Goal: Information Seeking & Learning: Learn about a topic

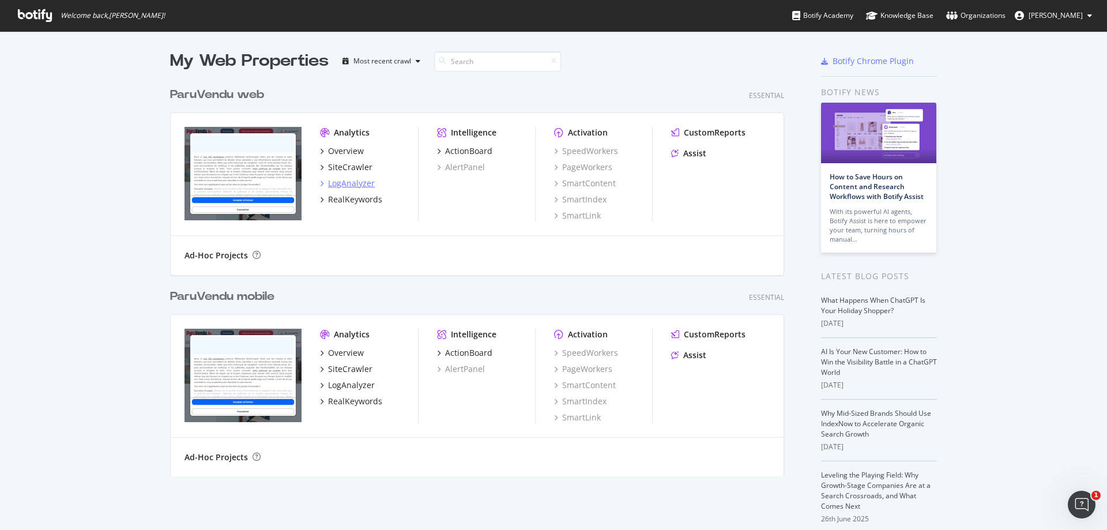
click at [350, 183] on div "LogAnalyzer" at bounding box center [351, 184] width 47 height 12
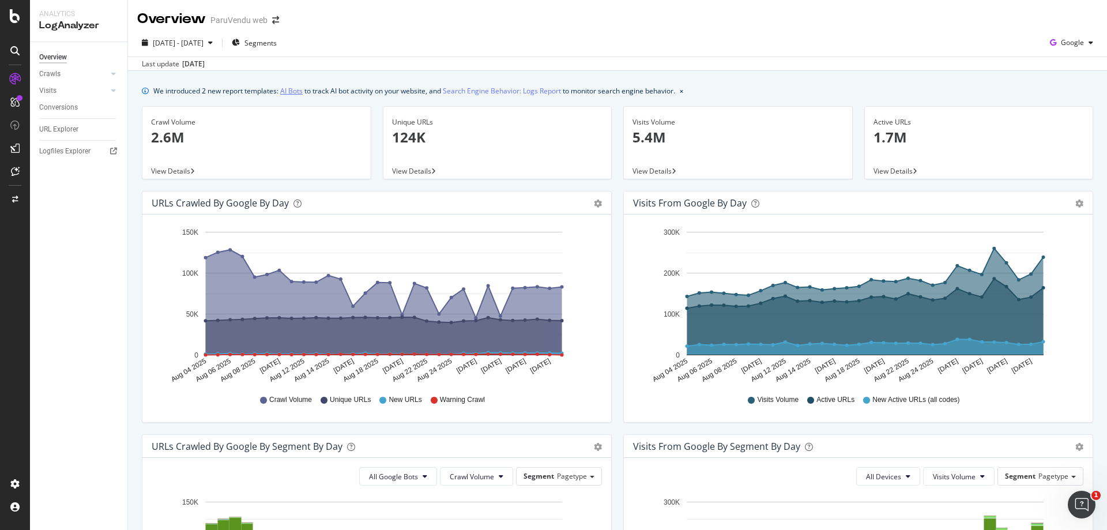
click at [295, 88] on link "AI Bots" at bounding box center [291, 91] width 22 height 12
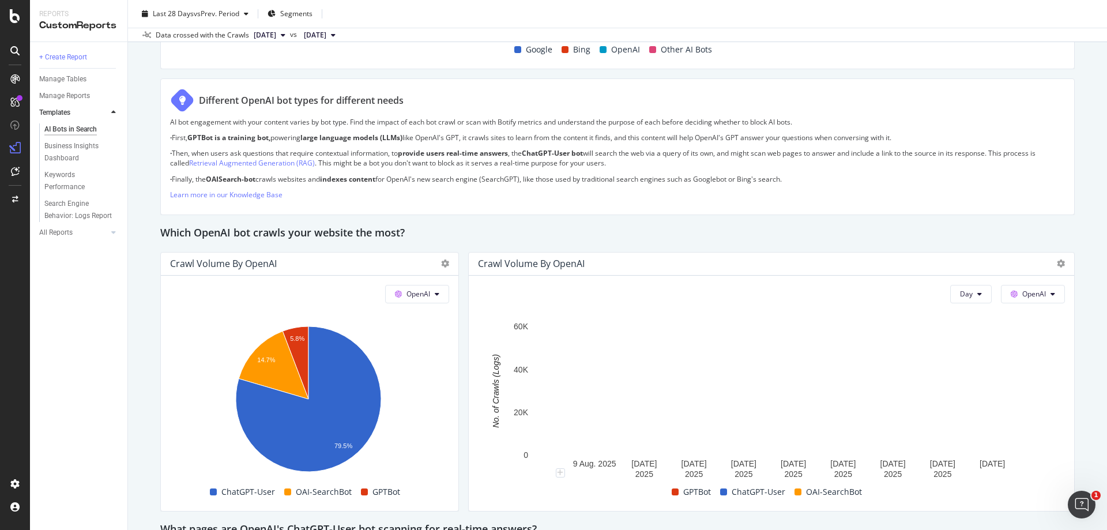
scroll to position [980, 0]
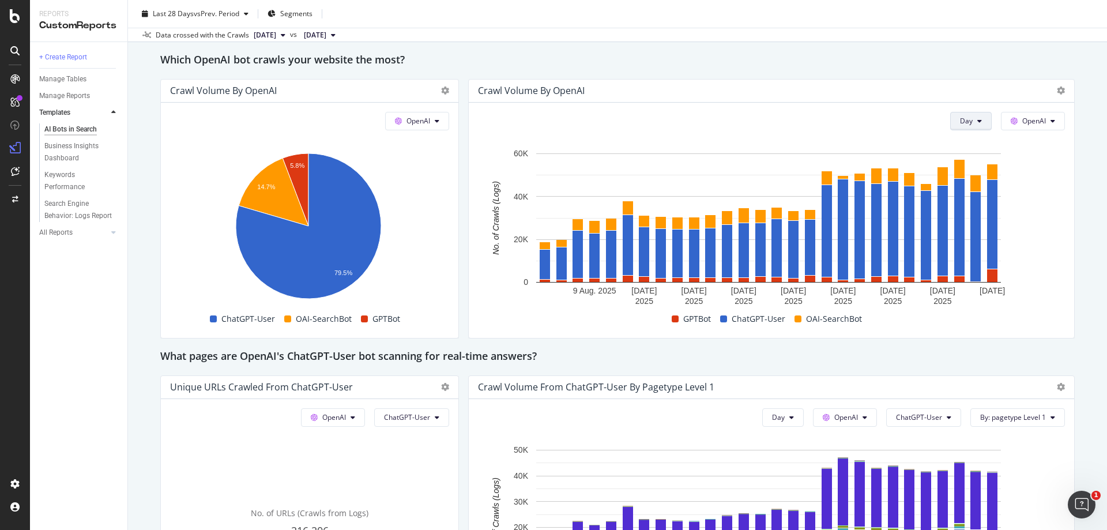
click at [977, 121] on icon at bounding box center [979, 121] width 5 height 7
click at [977, 122] on icon at bounding box center [979, 121] width 5 height 7
click at [1050, 120] on icon at bounding box center [1052, 121] width 5 height 7
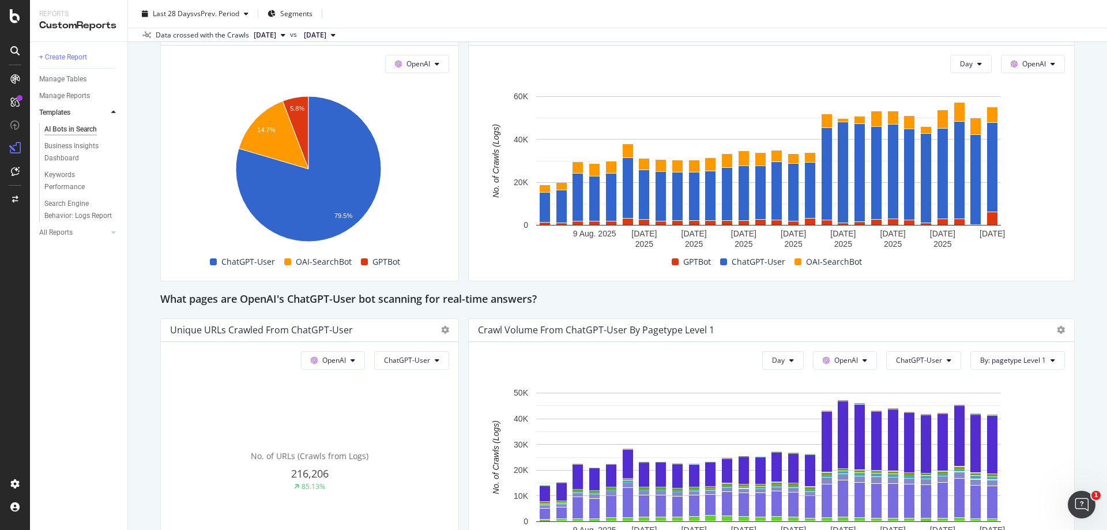
scroll to position [864, 0]
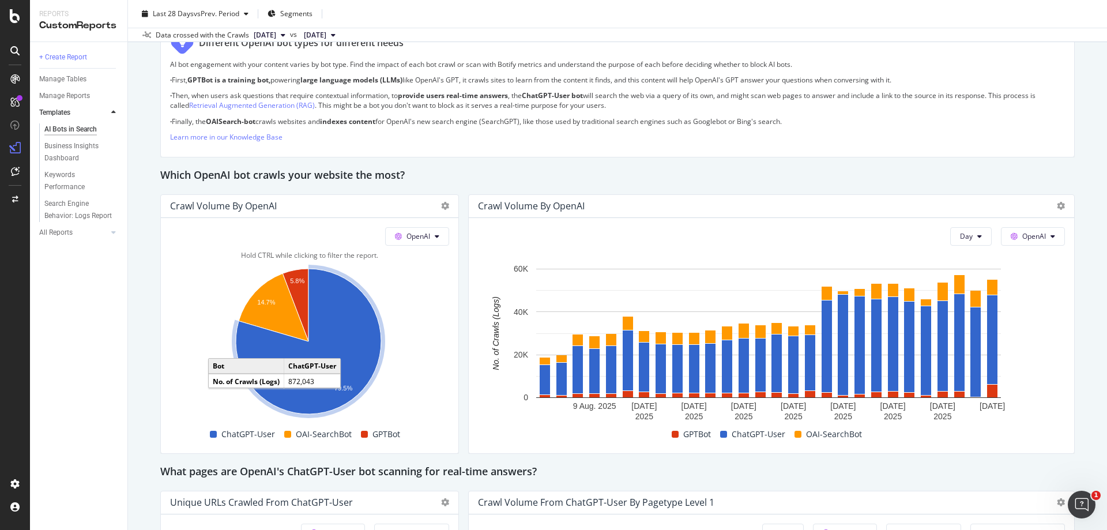
click at [354, 339] on icon "A chart." at bounding box center [308, 341] width 145 height 145
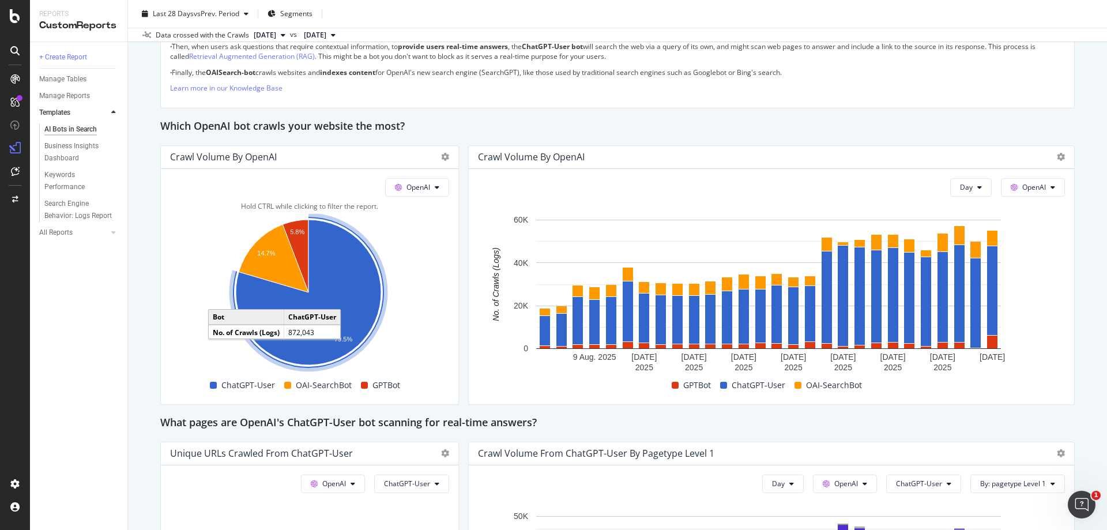
scroll to position [807, 0]
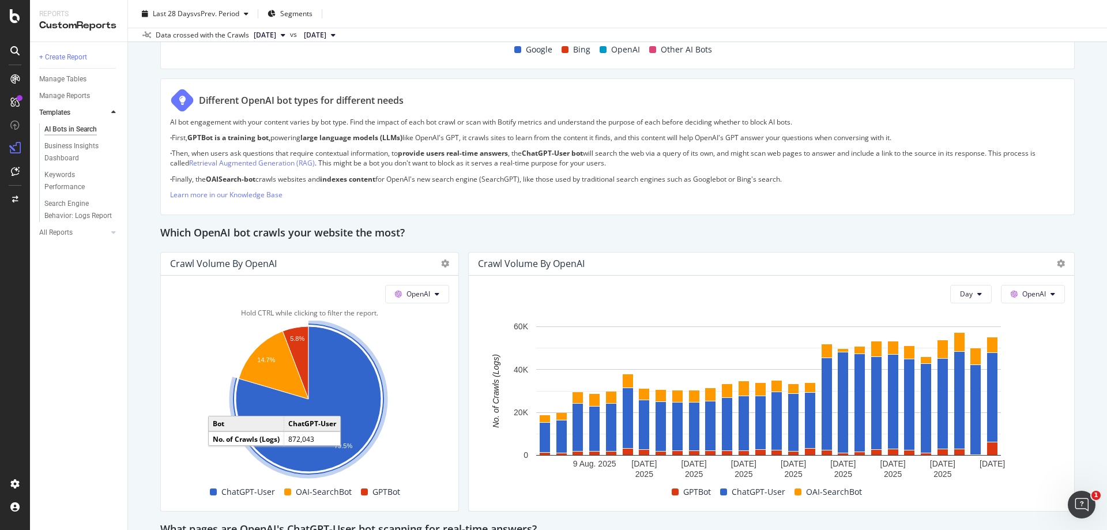
click at [357, 408] on icon "A chart." at bounding box center [308, 398] width 145 height 145
click at [333, 390] on icon "A chart." at bounding box center [308, 398] width 145 height 145
click at [337, 377] on icon "A chart." at bounding box center [308, 398] width 145 height 145
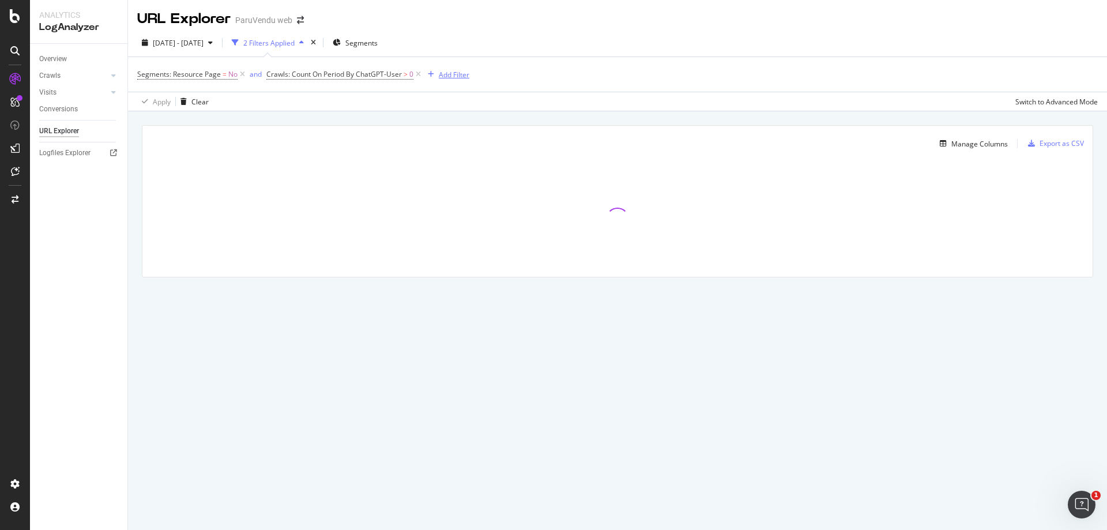
click at [454, 80] on div "Add Filter" at bounding box center [446, 74] width 46 height 13
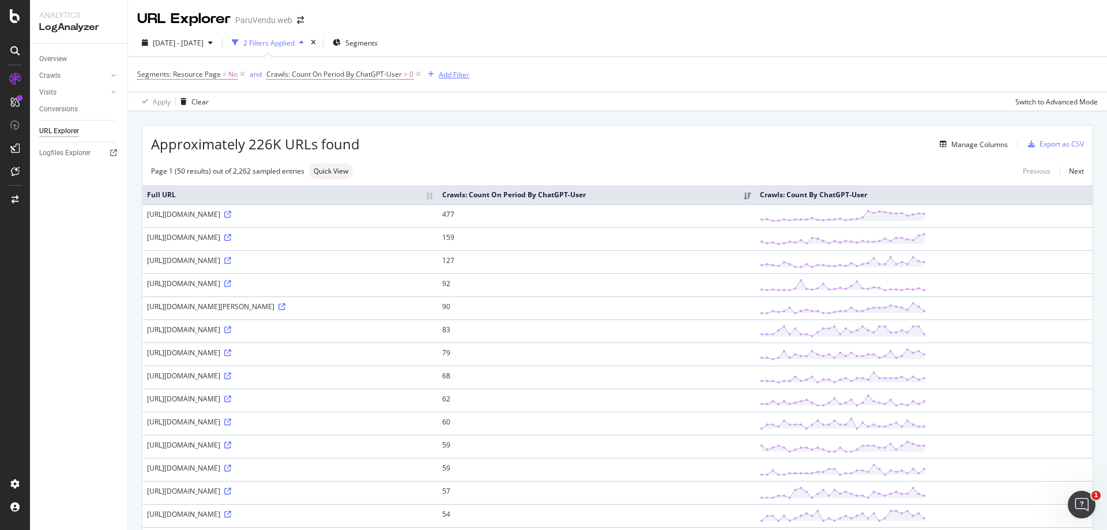
click at [446, 72] on div "Add Filter" at bounding box center [454, 75] width 31 height 10
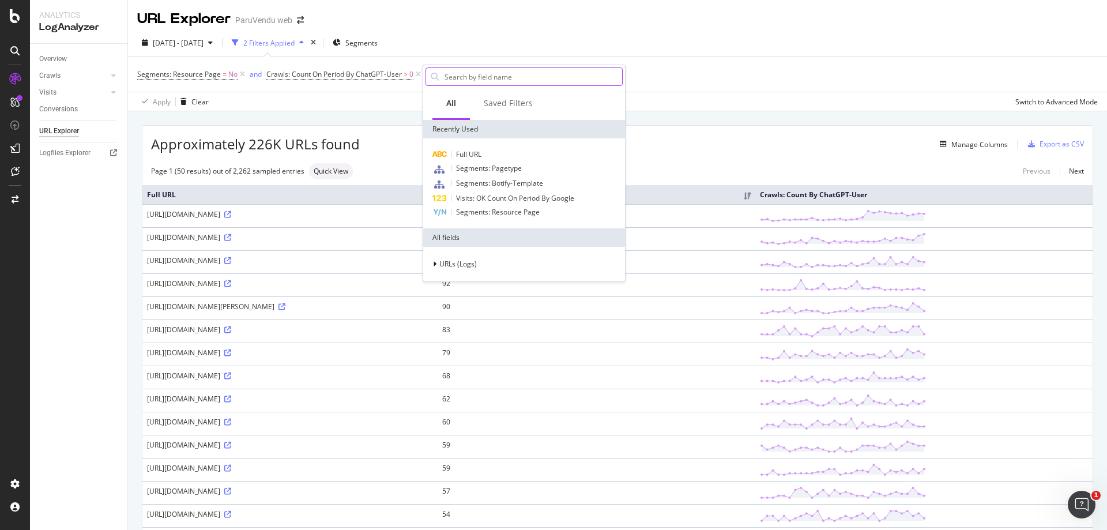
click at [469, 79] on input "text" at bounding box center [532, 76] width 179 height 17
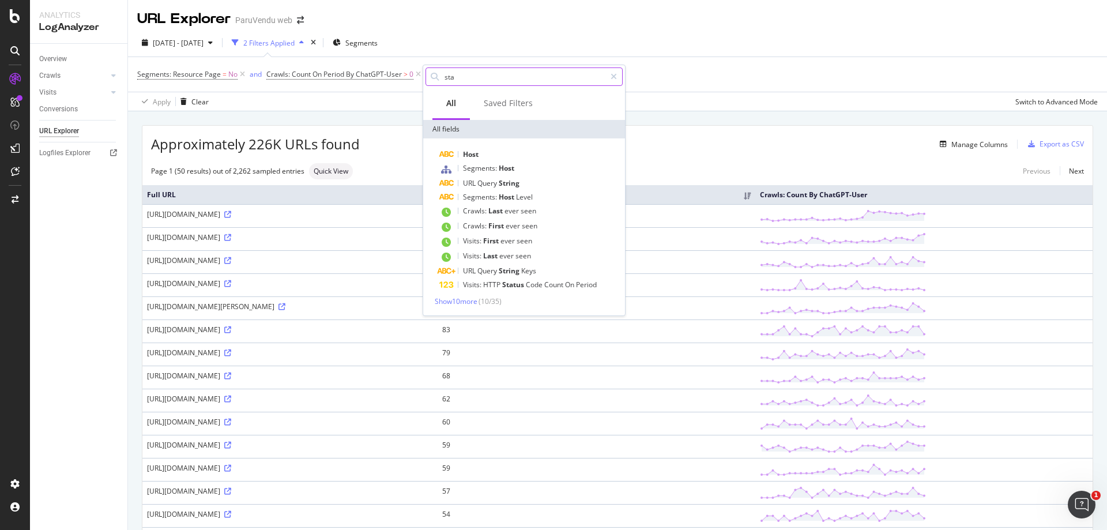
type input "stat"
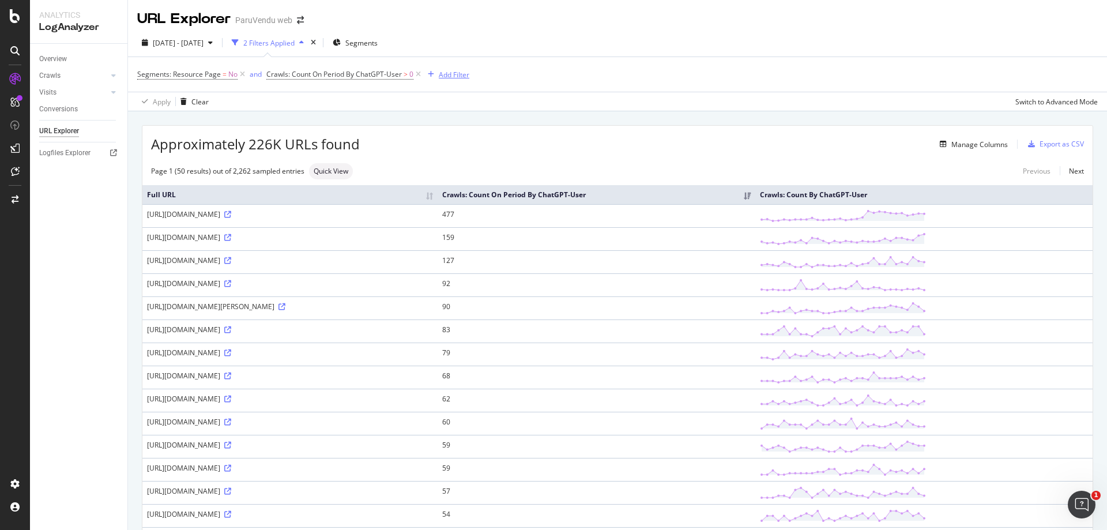
click at [447, 75] on div "Add Filter" at bounding box center [454, 75] width 31 height 10
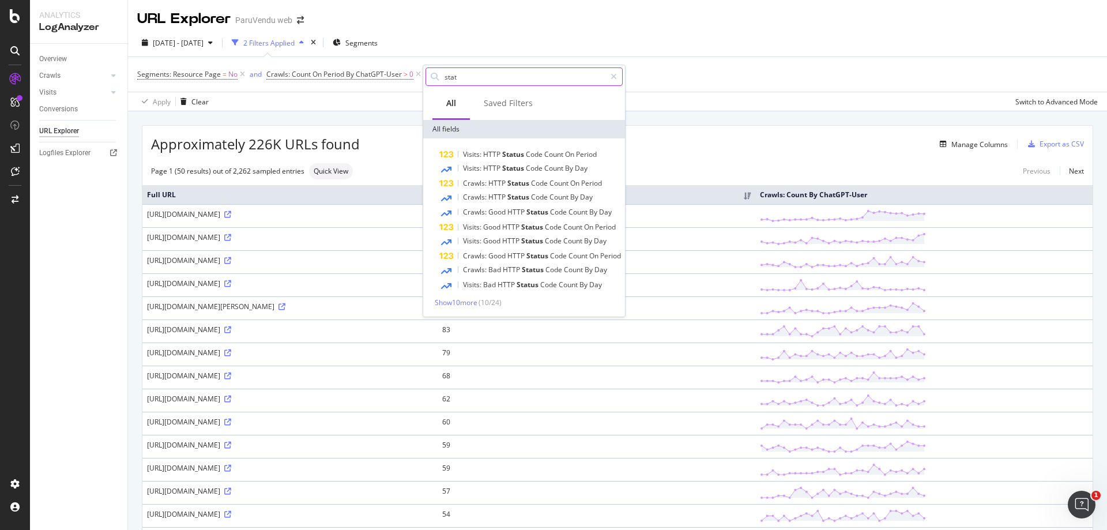
click at [474, 81] on input "stat" at bounding box center [524, 76] width 162 height 17
click at [474, 80] on input "stat" at bounding box center [524, 76] width 162 height 17
type input "status"
click at [534, 78] on input "status" at bounding box center [524, 76] width 162 height 17
click at [522, 190] on div "Crawls: HTTP Status Code Count On Period" at bounding box center [530, 183] width 183 height 14
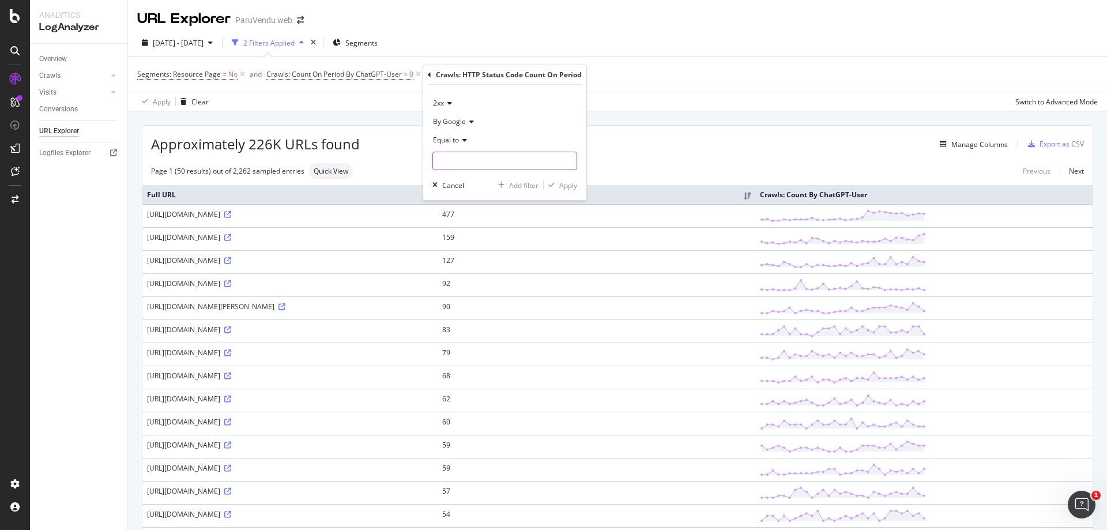
click at [515, 157] on input "number" at bounding box center [504, 161] width 145 height 18
click at [467, 139] on icon at bounding box center [463, 140] width 8 height 7
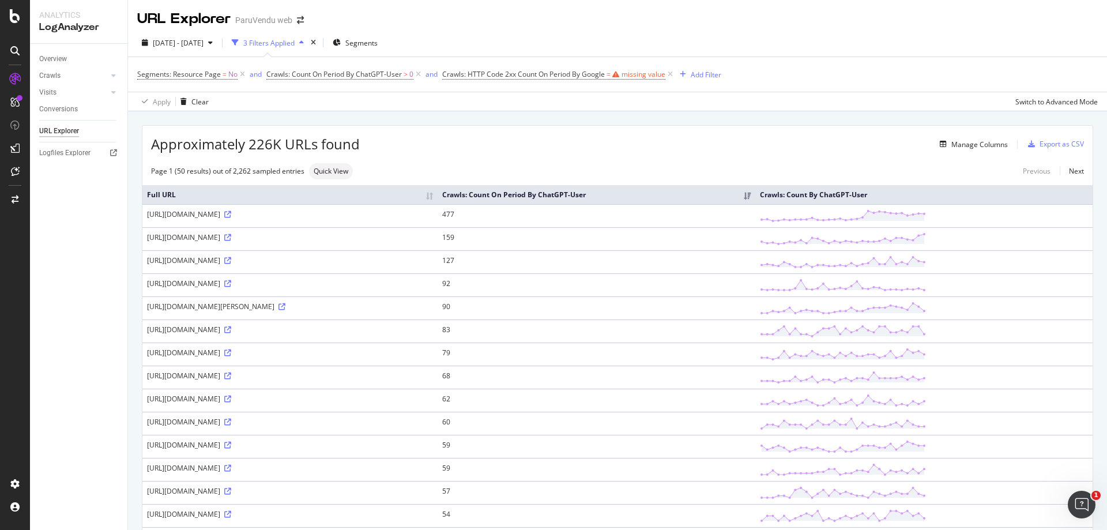
click at [620, 140] on div "Manage Columns" at bounding box center [684, 144] width 648 height 14
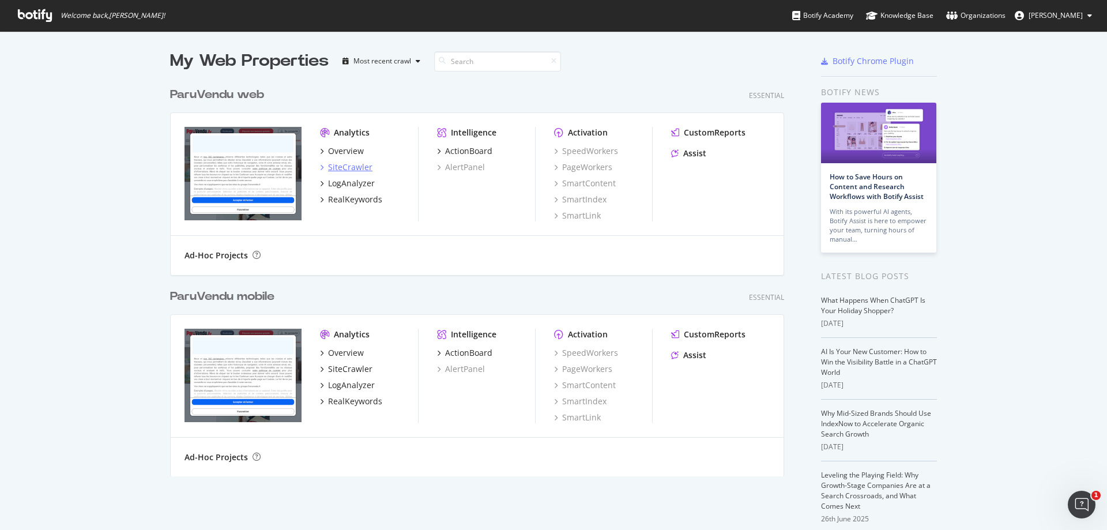
click at [354, 168] on div "SiteCrawler" at bounding box center [350, 167] width 44 height 12
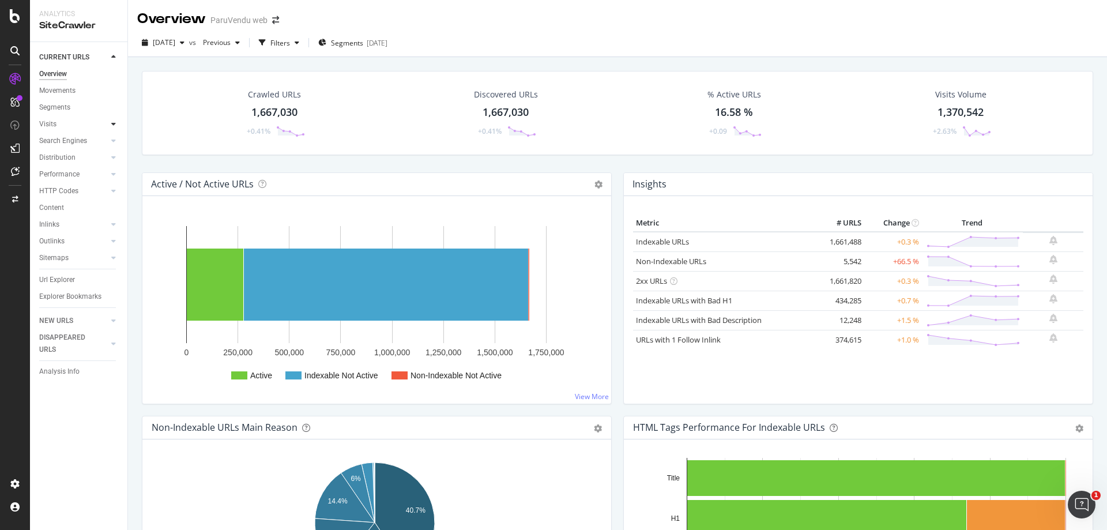
click at [114, 124] on icon at bounding box center [113, 123] width 5 height 7
click at [111, 124] on icon at bounding box center [113, 123] width 5 height 7
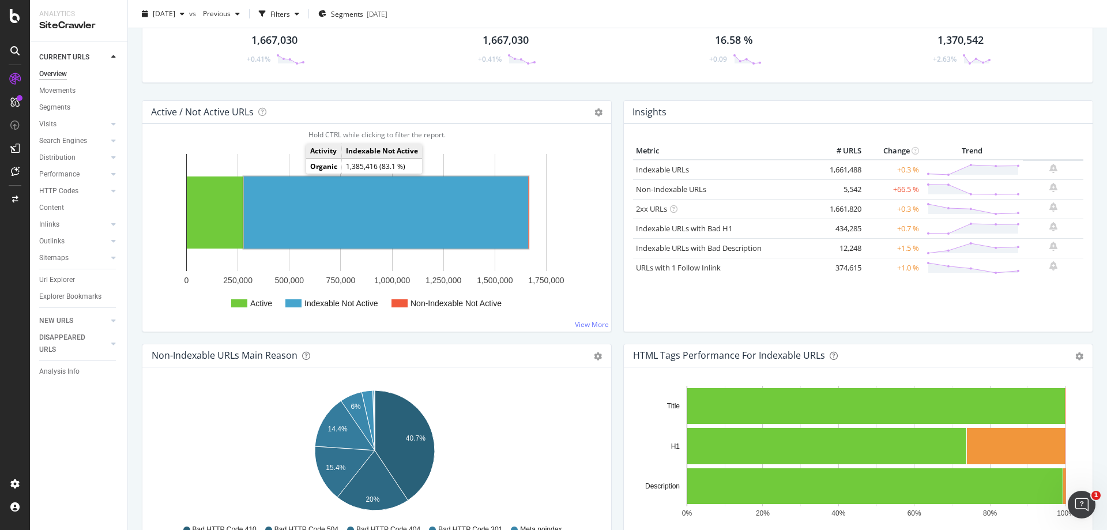
scroll to position [58, 0]
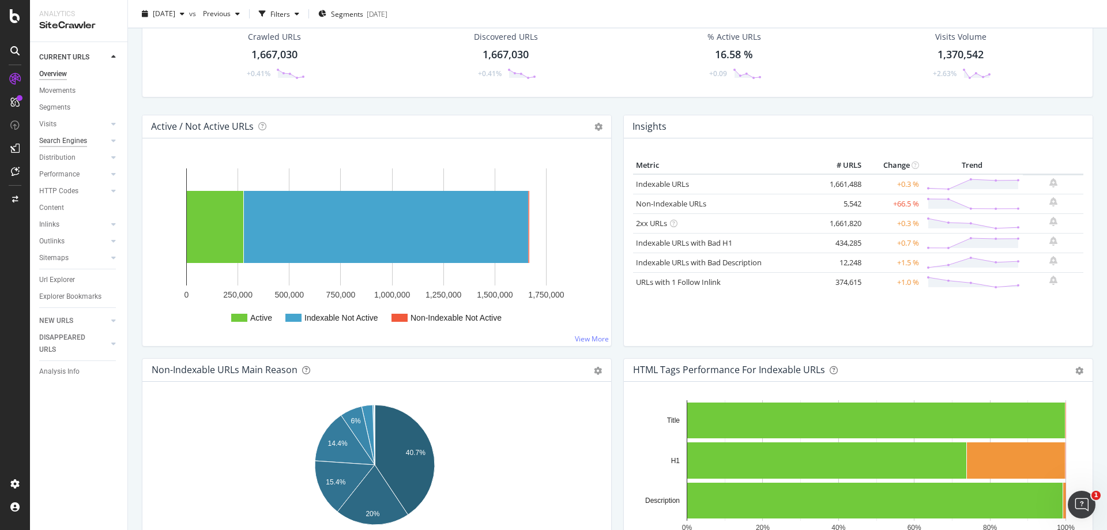
click at [80, 137] on div "Search Engines" at bounding box center [63, 141] width 48 height 12
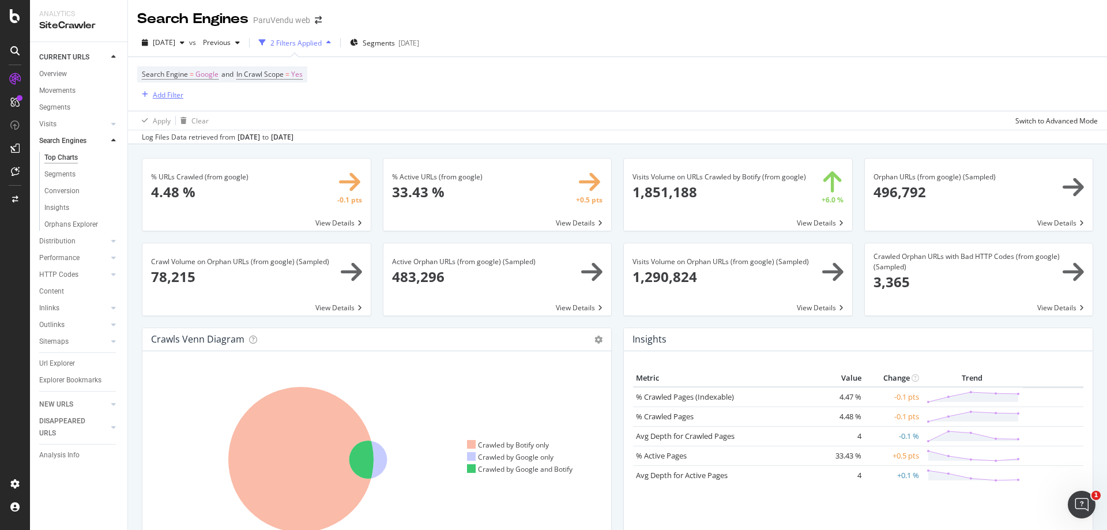
click at [167, 101] on div "Add Filter" at bounding box center [160, 94] width 46 height 13
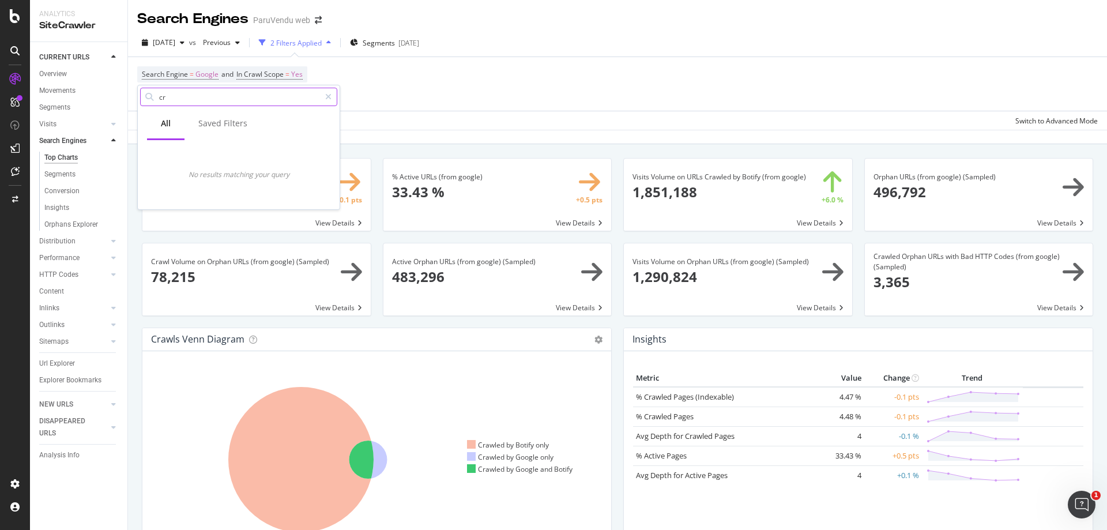
type input "c"
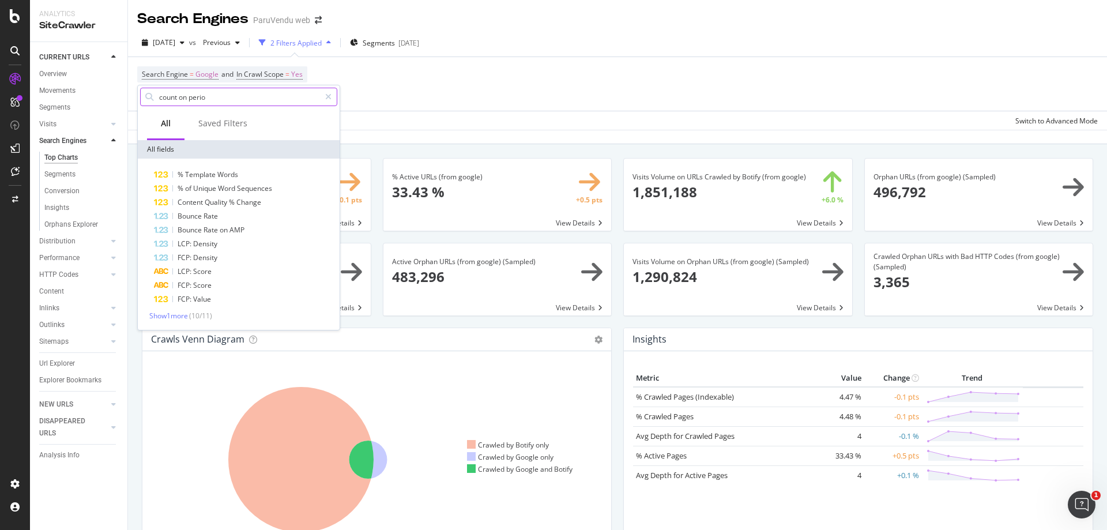
type input "count on period"
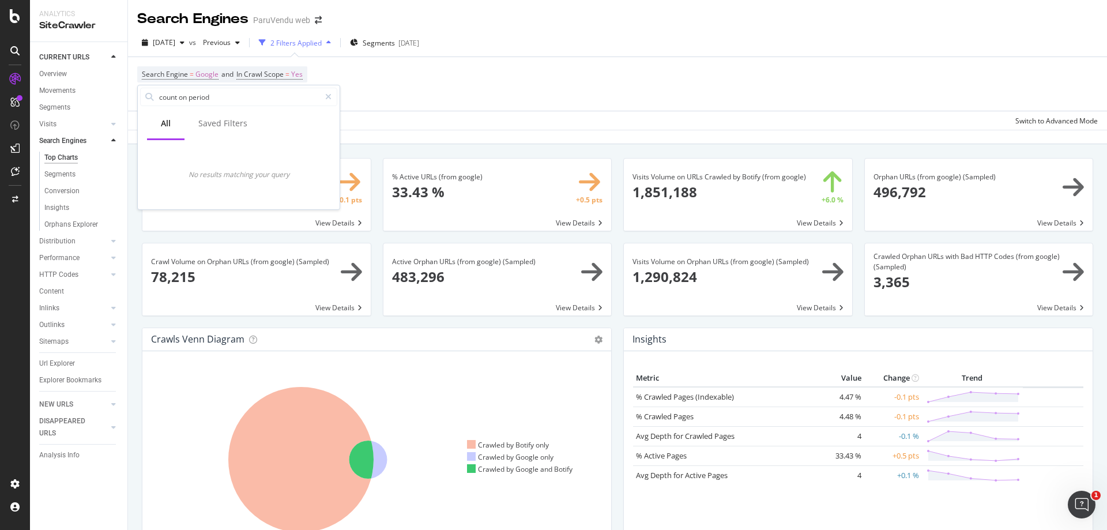
drag, startPoint x: 222, startPoint y: 99, endPoint x: 137, endPoint y: 90, distance: 85.8
click at [137, 90] on body "Analytics SiteCrawler CURRENT URLS Overview Movements Segments Visits Analysis …" at bounding box center [553, 265] width 1107 height 530
click at [50, 124] on div "Visits" at bounding box center [47, 124] width 17 height 12
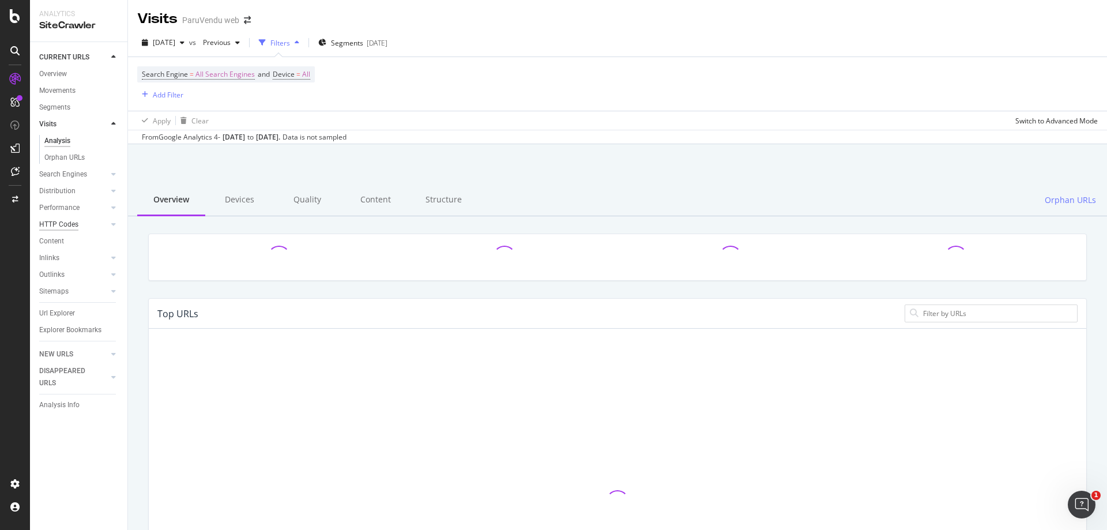
click at [55, 222] on div "HTTP Codes" at bounding box center [58, 224] width 39 height 12
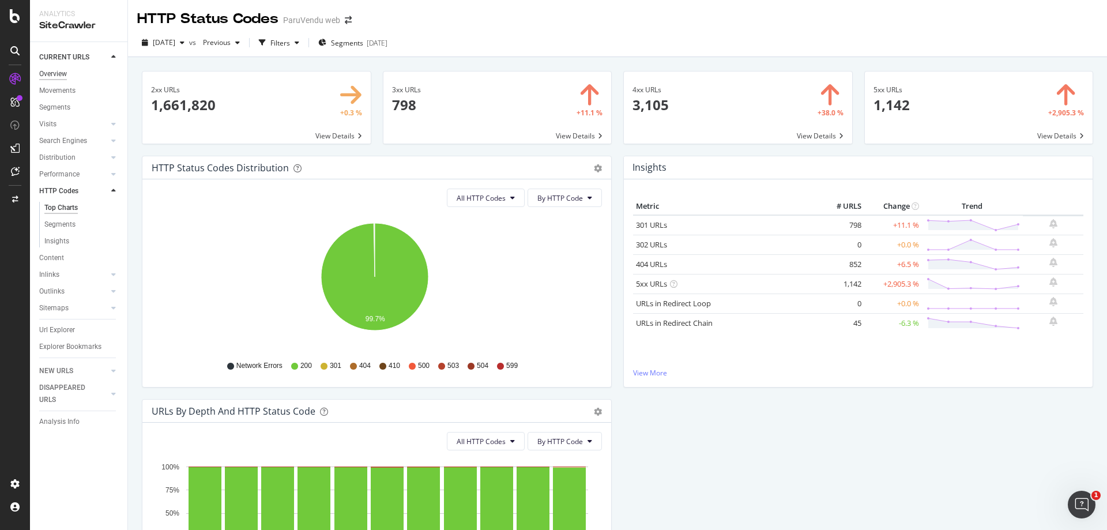
click at [58, 74] on div "Overview" at bounding box center [53, 74] width 28 height 12
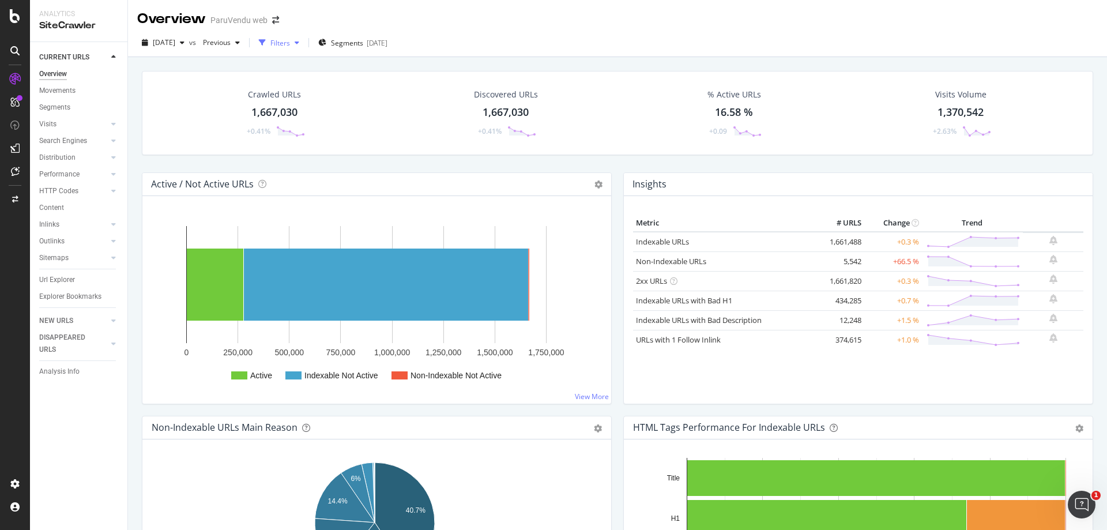
click at [290, 41] on div "Filters" at bounding box center [280, 43] width 20 height 10
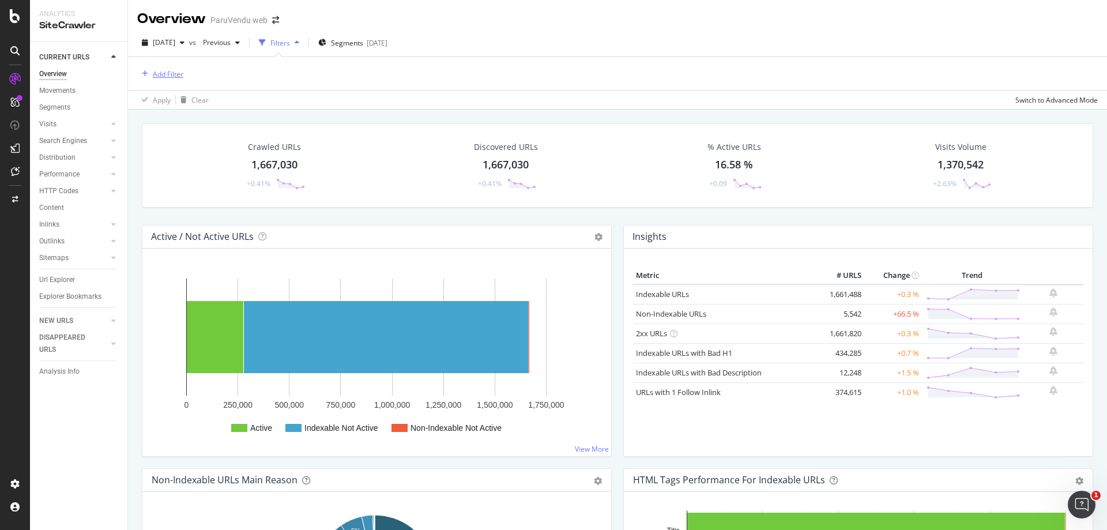
click at [172, 78] on div "Add Filter" at bounding box center [168, 74] width 31 height 10
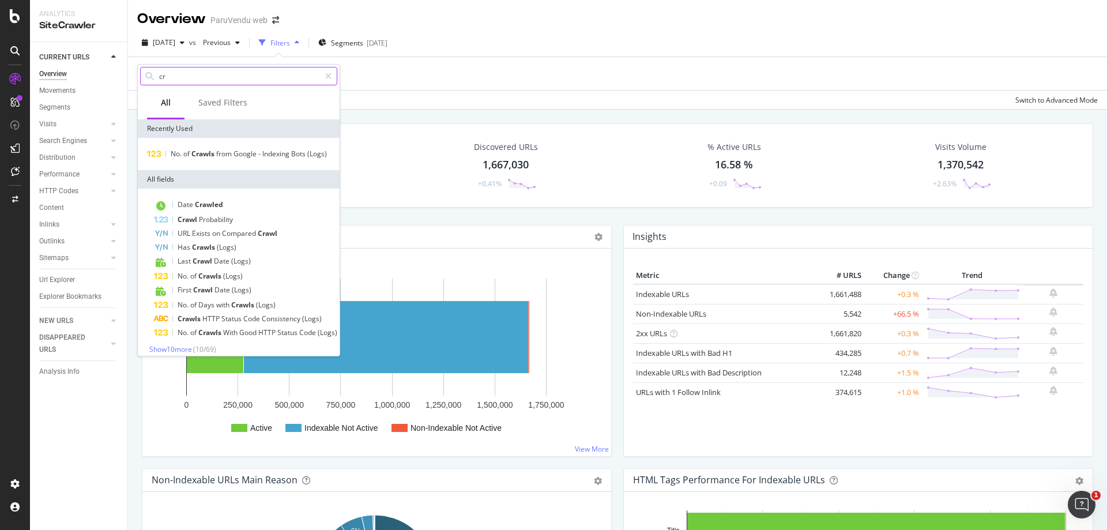
type input "c"
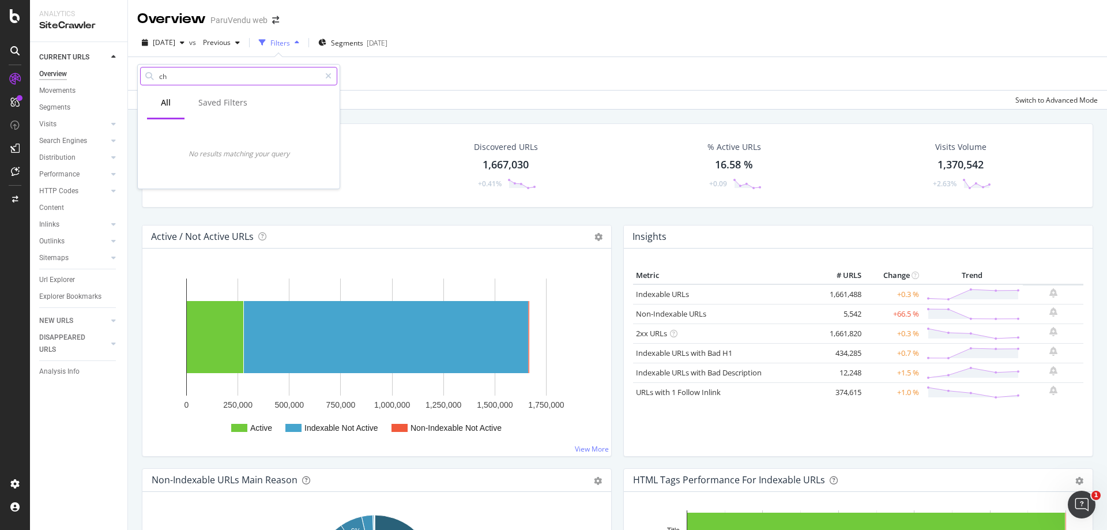
type input "c"
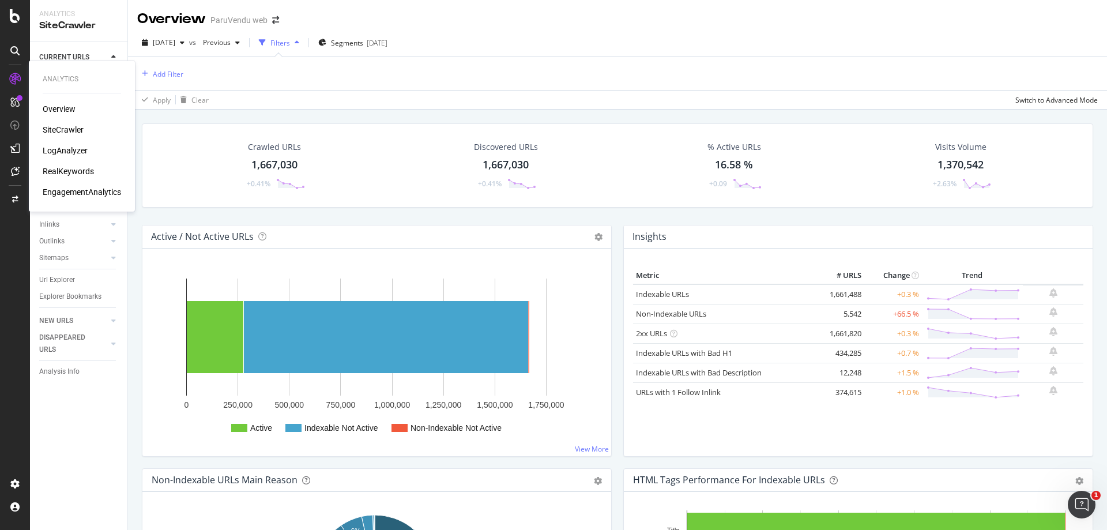
click at [74, 146] on div "LogAnalyzer" at bounding box center [65, 151] width 45 height 12
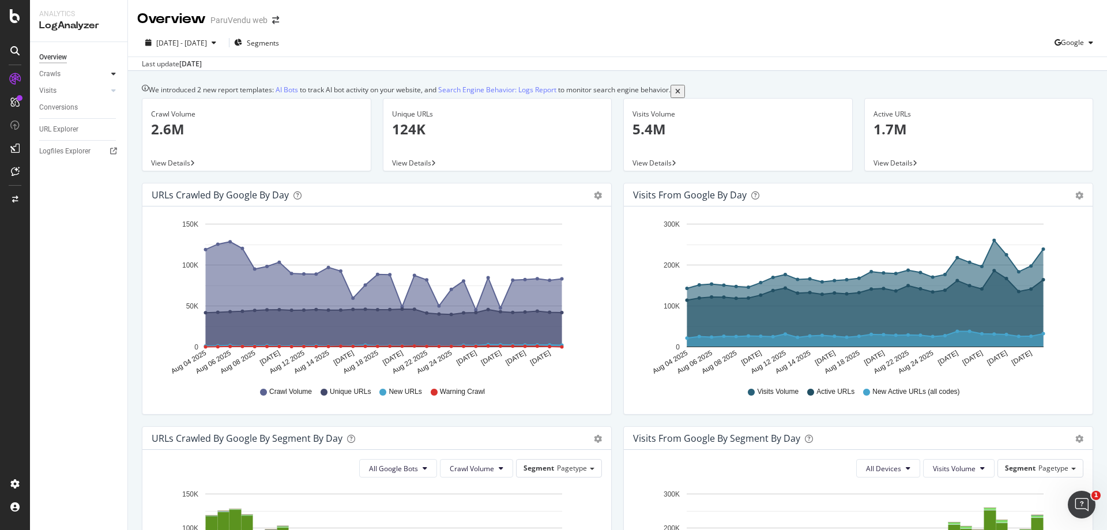
click at [112, 73] on icon at bounding box center [113, 73] width 5 height 7
click at [116, 72] on div at bounding box center [114, 74] width 12 height 12
click at [112, 90] on icon at bounding box center [113, 90] width 5 height 7
click at [112, 74] on icon at bounding box center [113, 73] width 5 height 7
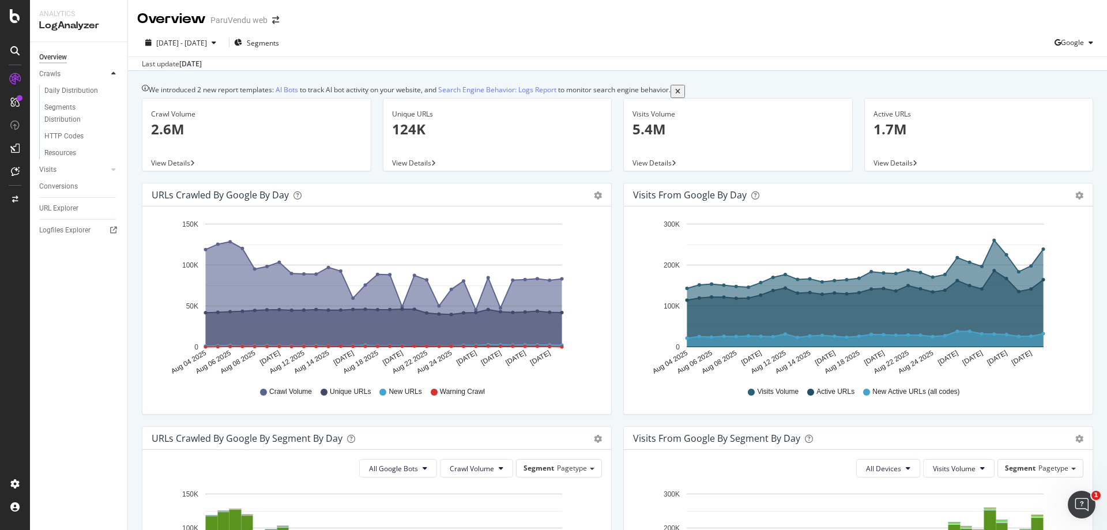
click at [112, 73] on icon at bounding box center [113, 73] width 5 height 7
click at [112, 89] on icon at bounding box center [113, 90] width 5 height 7
click at [111, 89] on icon at bounding box center [113, 90] width 5 height 7
click at [77, 153] on div "HTTP Codes" at bounding box center [63, 153] width 39 height 12
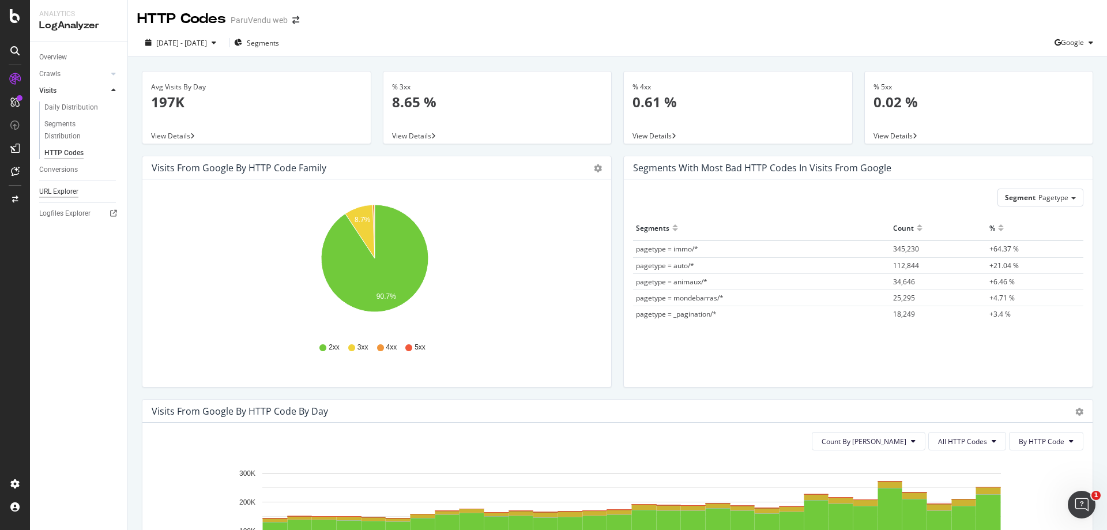
click at [58, 191] on div "URL Explorer" at bounding box center [58, 192] width 39 height 12
